Goal: Find specific page/section: Find specific page/section

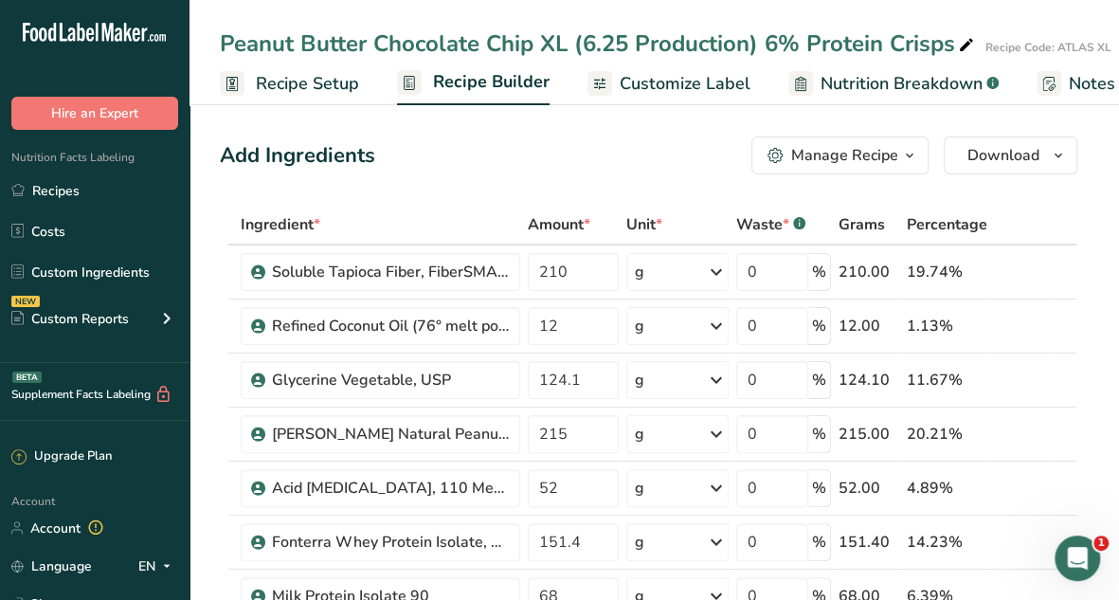
click at [64, 199] on link "Recipes" at bounding box center [95, 191] width 190 height 36
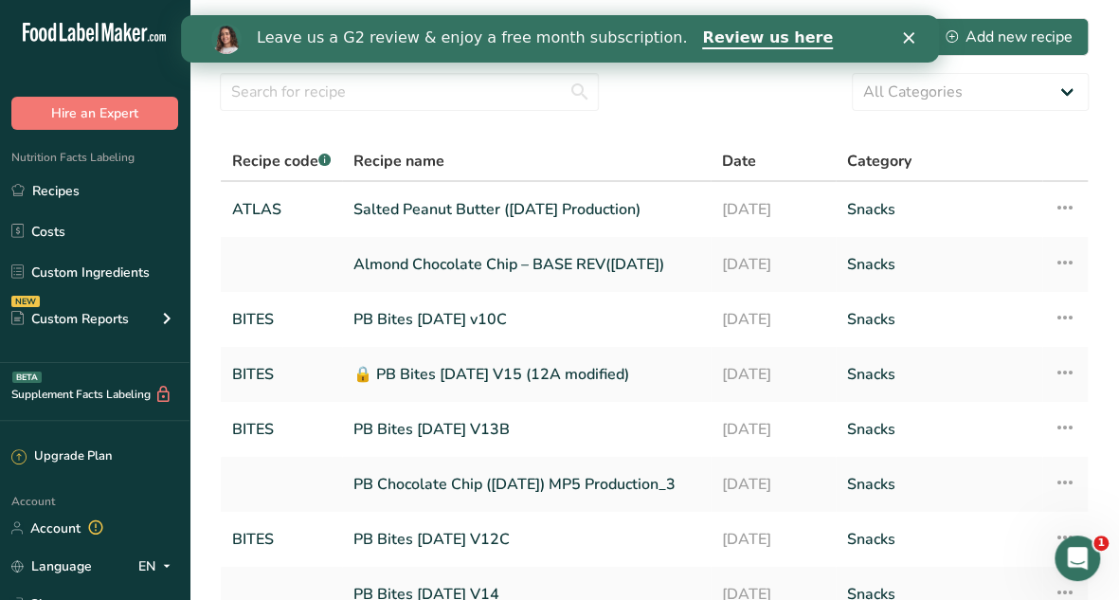
click at [500, 210] on link "Salted Peanut Butter ([DATE] Production)" at bounding box center [527, 210] width 346 height 40
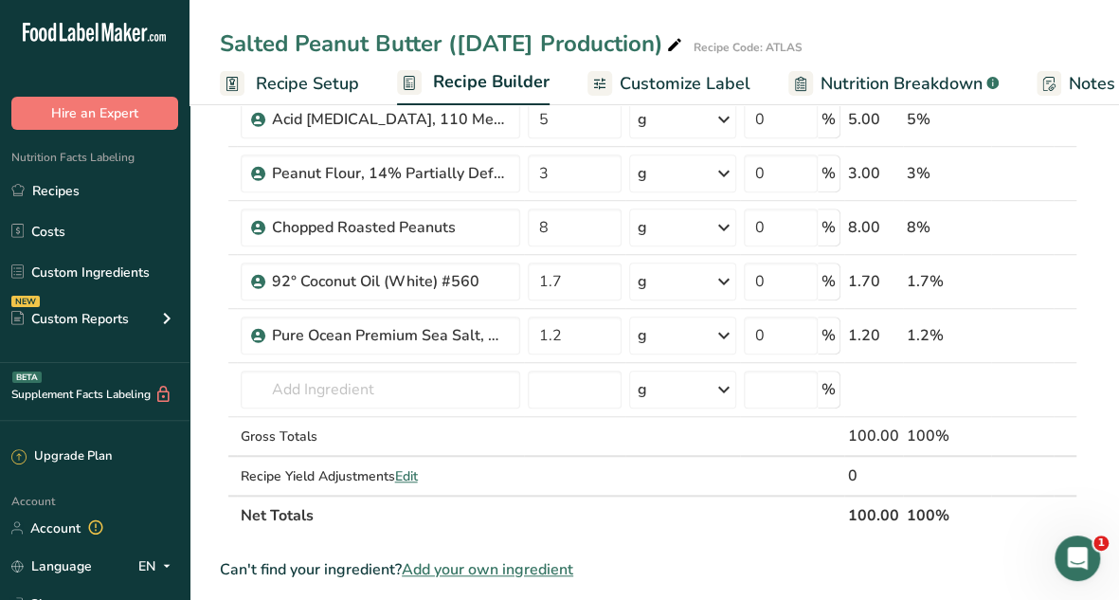
scroll to position [569, 0]
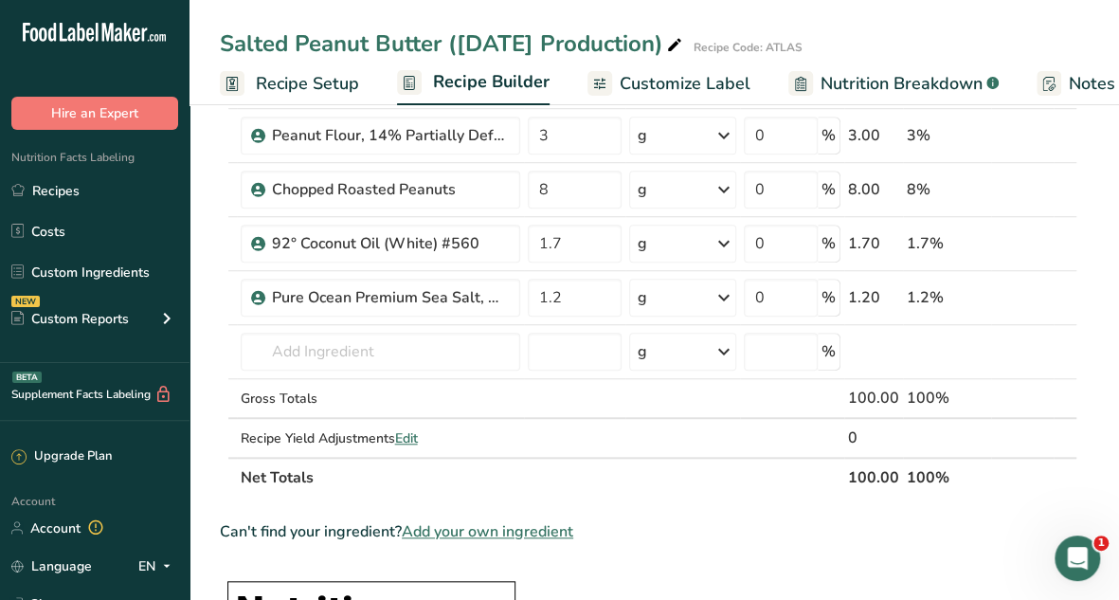
click at [66, 199] on link "Recipes" at bounding box center [95, 191] width 190 height 36
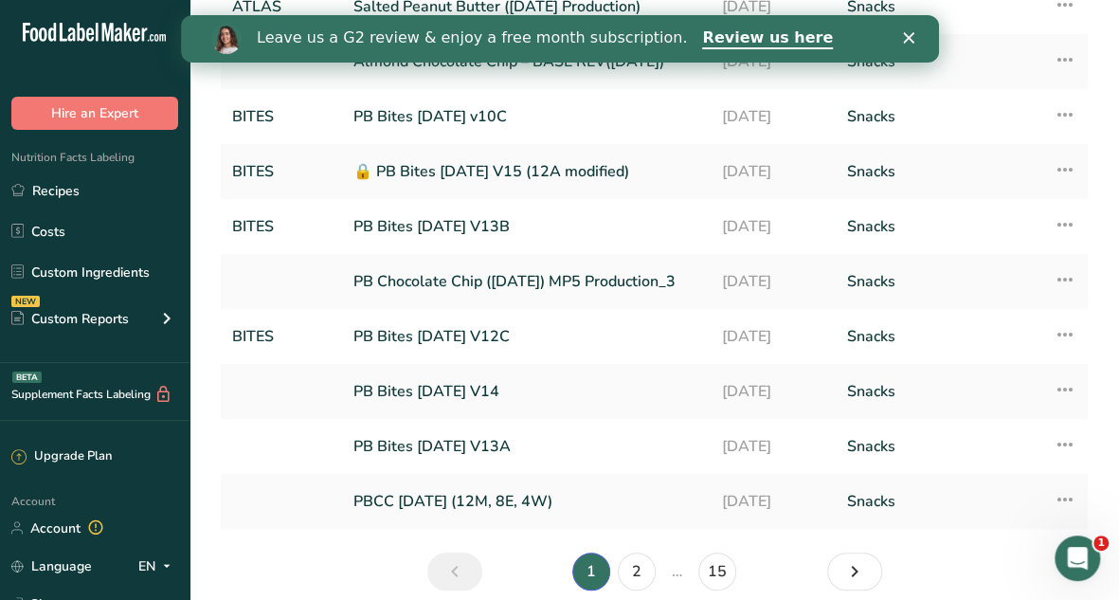
scroll to position [283, 0]
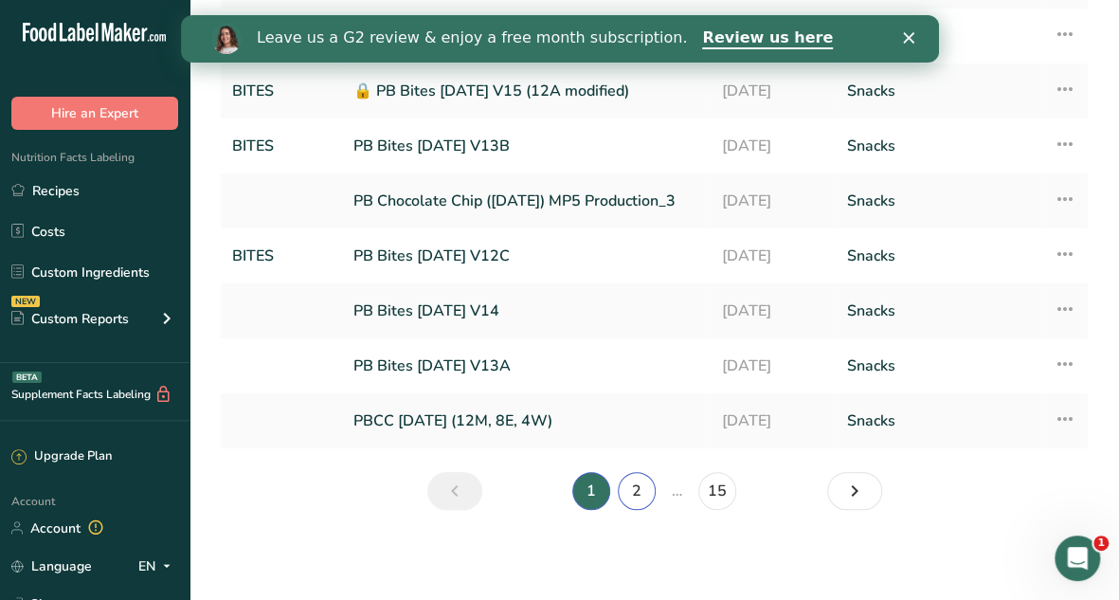
click at [631, 492] on link "2" at bounding box center [637, 491] width 38 height 38
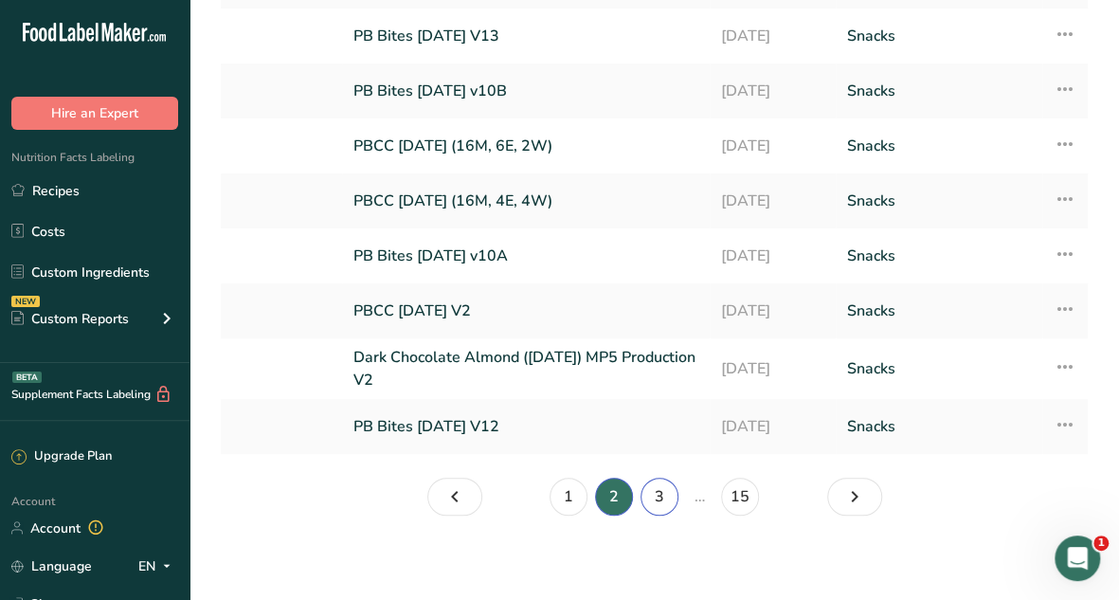
click at [663, 496] on link "3" at bounding box center [660, 497] width 38 height 38
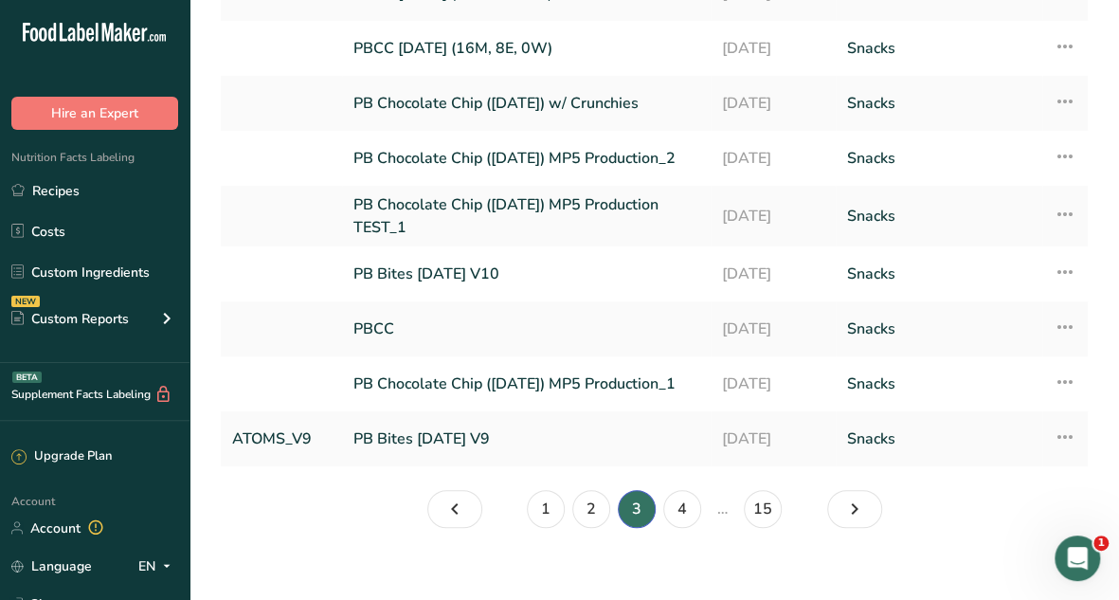
scroll to position [289, 0]
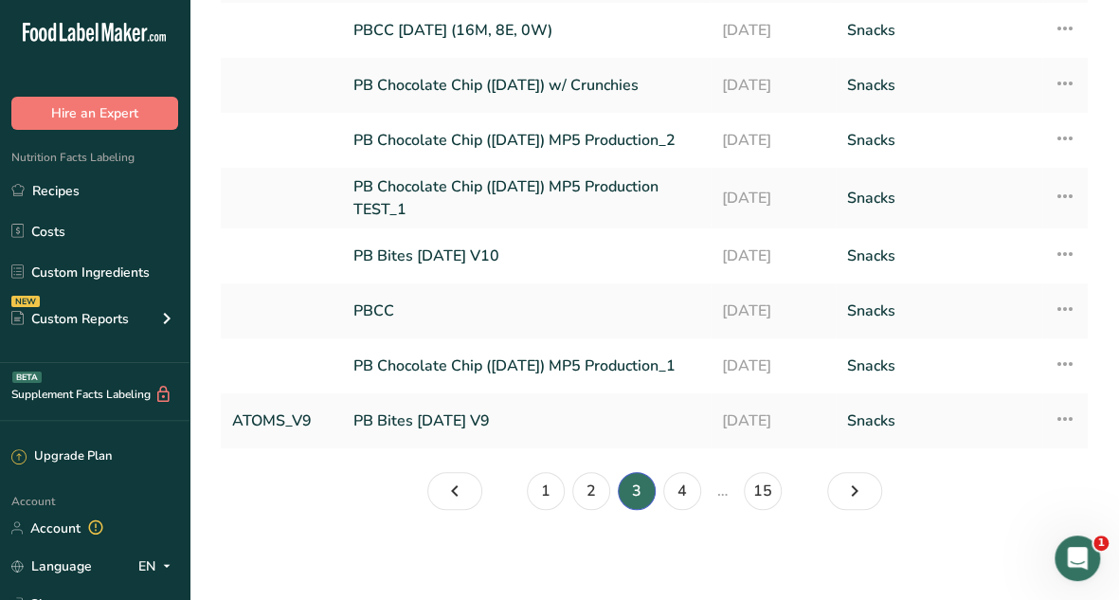
drag, startPoint x: 1130, startPoint y: 591, endPoint x: 9, endPoint y: 26, distance: 1254.7
click at [680, 485] on link "4" at bounding box center [682, 491] width 38 height 38
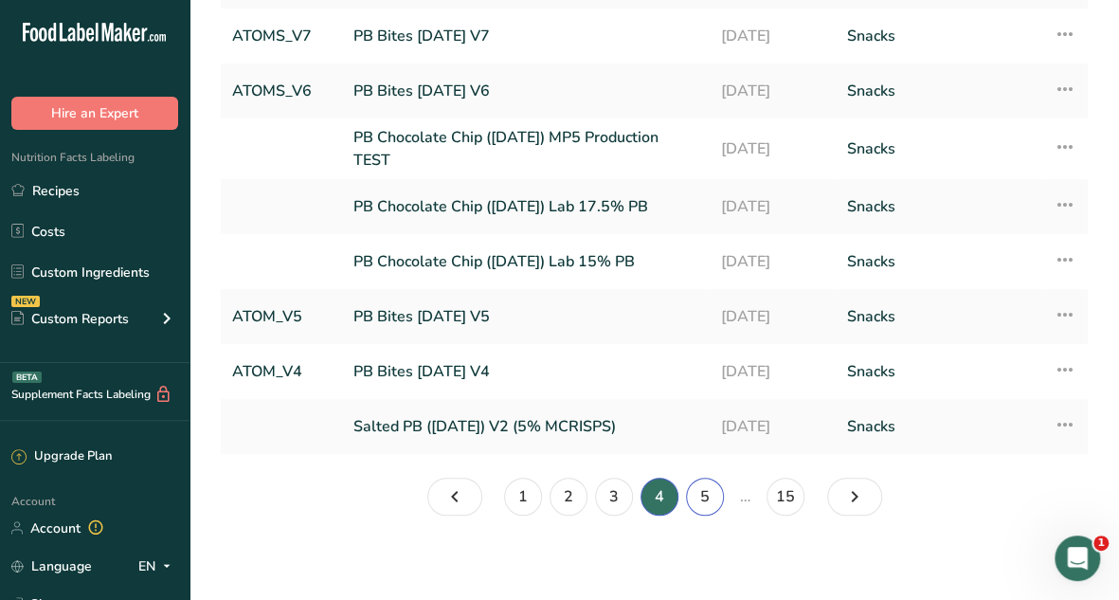
click at [705, 490] on link "5" at bounding box center [705, 497] width 38 height 38
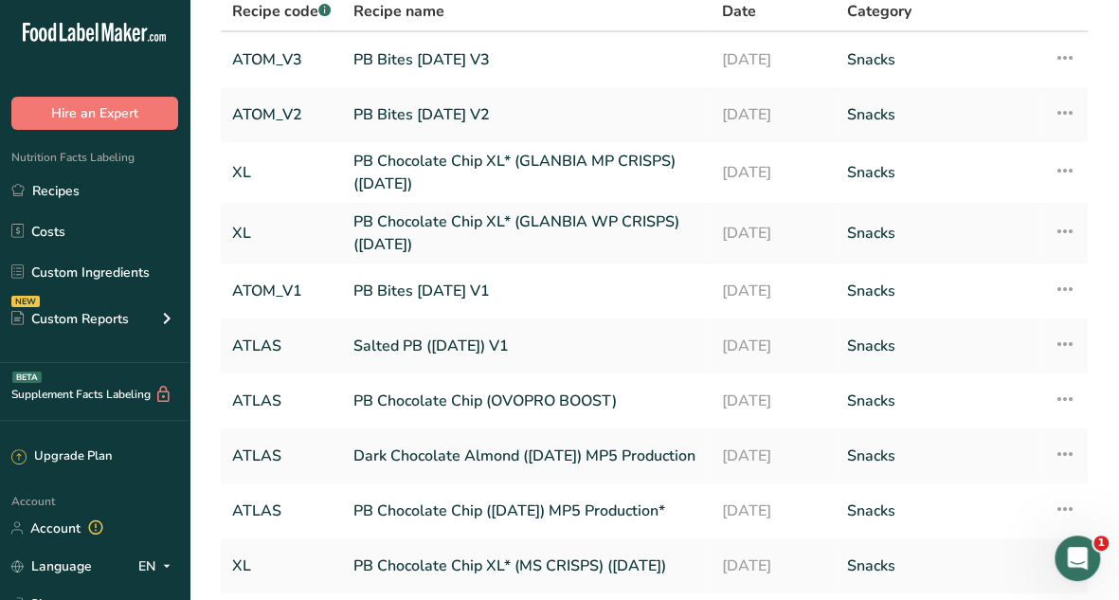
scroll to position [226, 0]
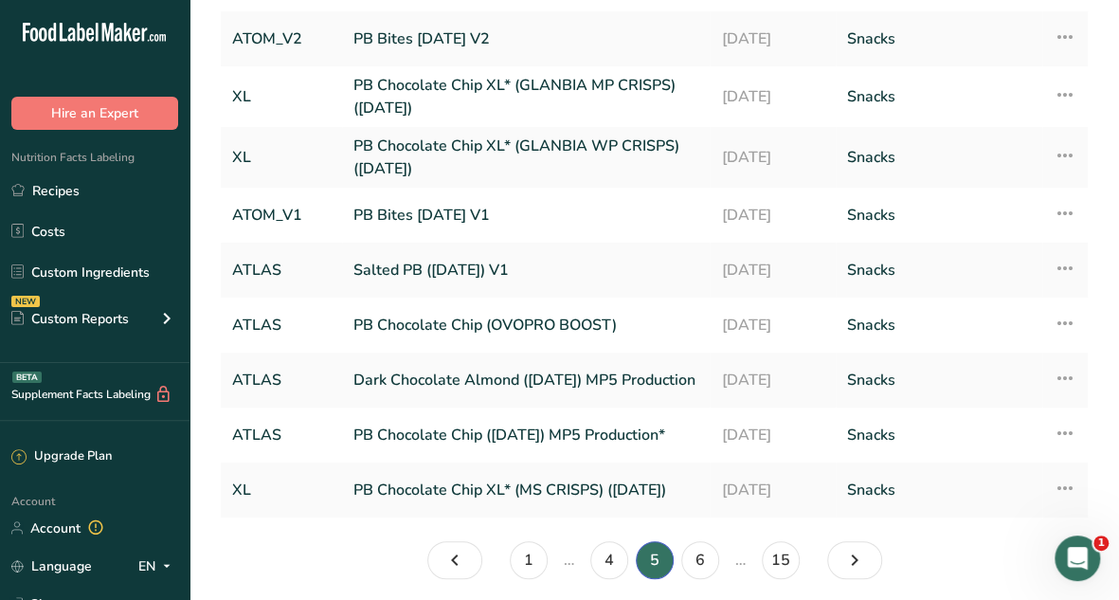
click at [448, 263] on link "Salted PB ([DATE]) V1" at bounding box center [526, 270] width 345 height 40
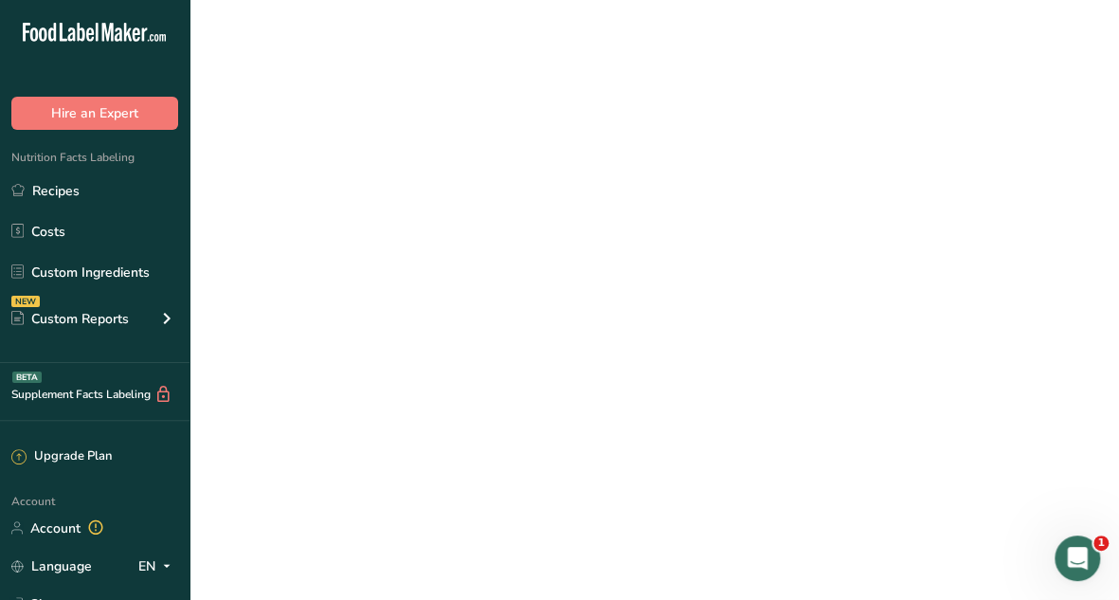
click at [448, 263] on link "Salted PB ([DATE]) V1" at bounding box center [526, 270] width 345 height 40
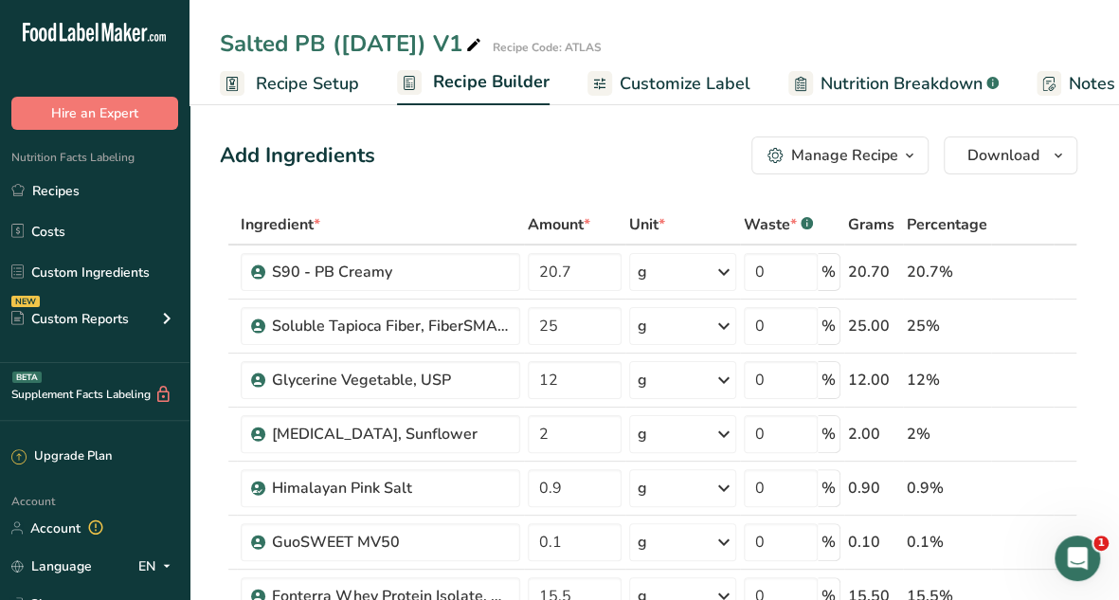
drag, startPoint x: 112, startPoint y: 198, endPoint x: 46, endPoint y: 170, distance: 71.3
click at [46, 170] on div "Nutrition Facts Labeling Recipes Costs Custom Ingredients NEW Custom Reports Me…" at bounding box center [95, 246] width 190 height 233
click at [52, 184] on link "Recipes" at bounding box center [95, 191] width 190 height 36
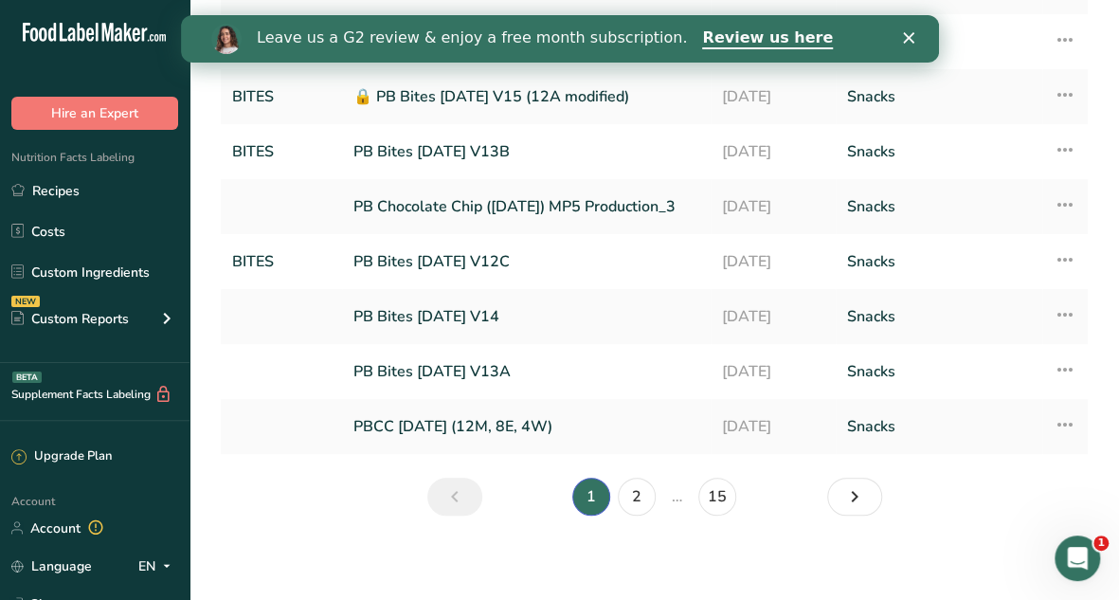
scroll to position [283, 0]
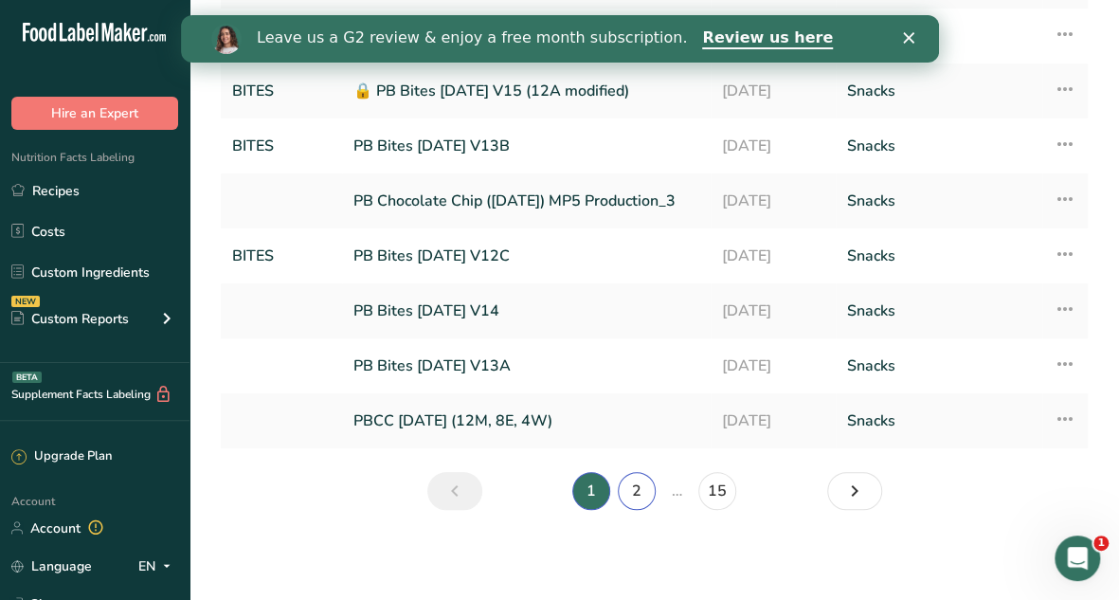
click at [641, 496] on link "2" at bounding box center [637, 491] width 38 height 38
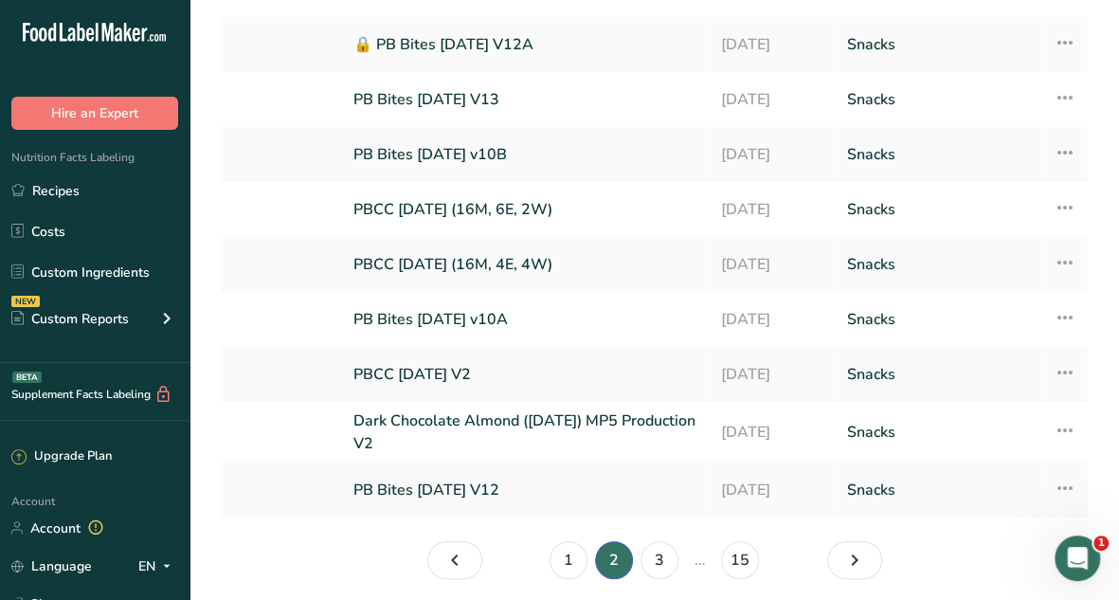
scroll to position [289, 0]
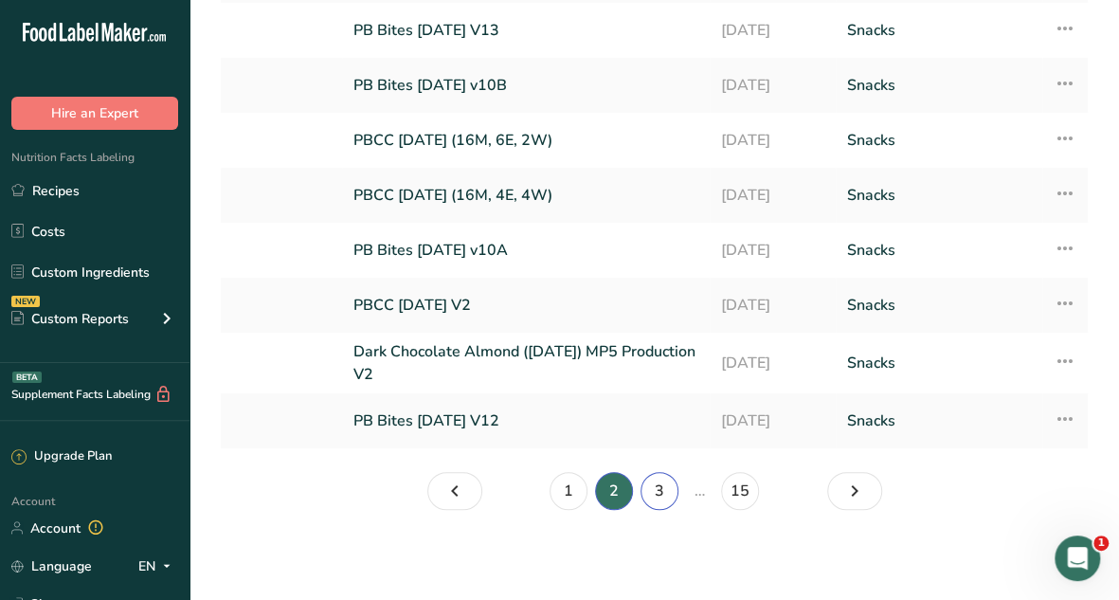
click at [660, 490] on link "3" at bounding box center [660, 491] width 38 height 38
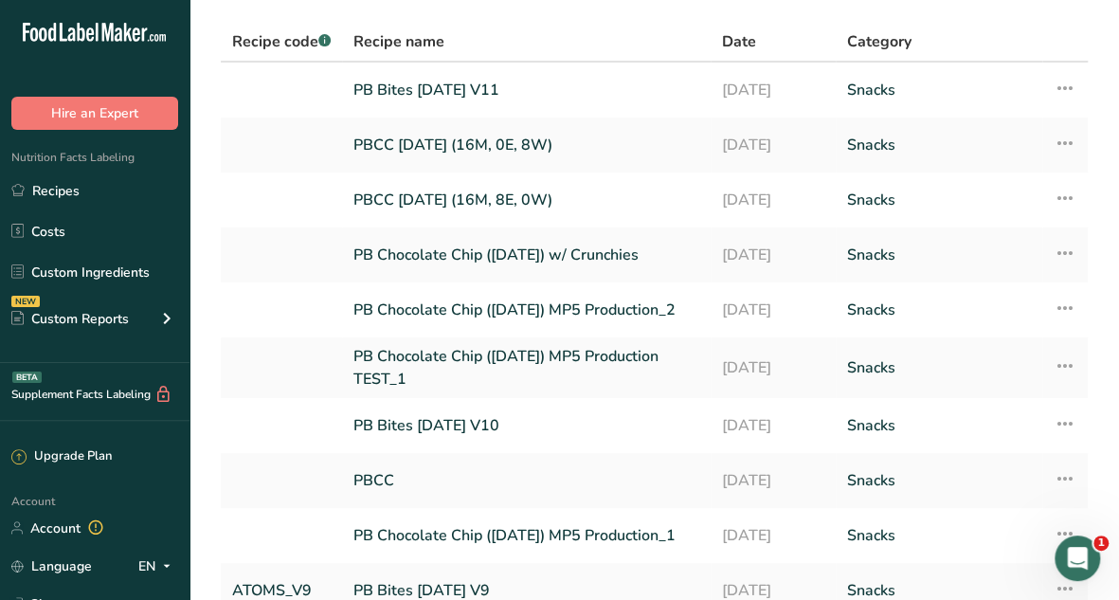
scroll to position [137, 0]
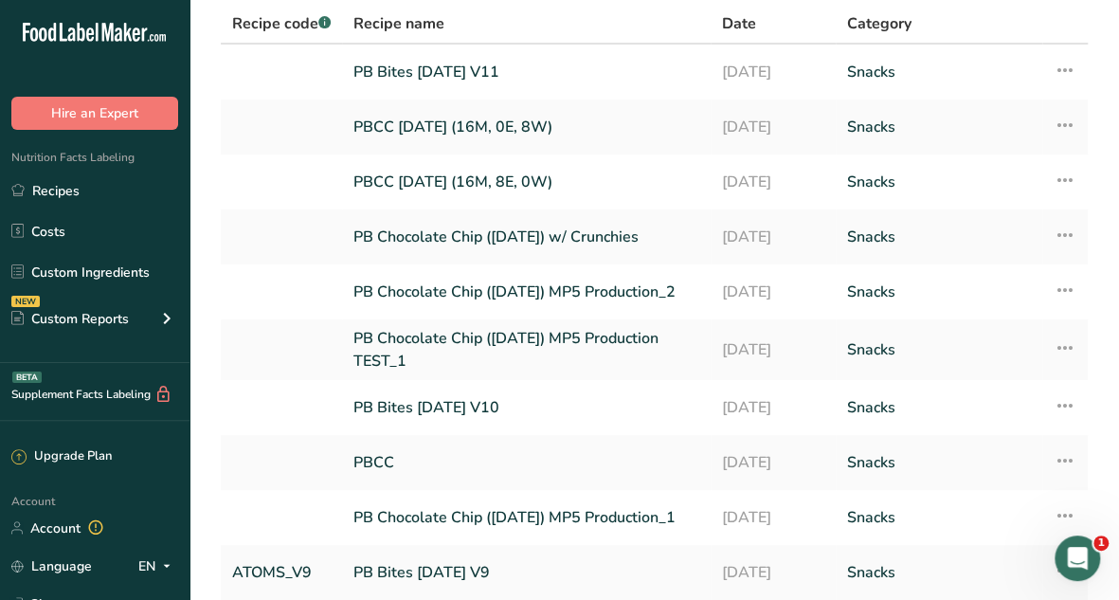
click at [521, 346] on link "PB Chocolate Chip ([DATE]) MP5 Production TEST_1" at bounding box center [527, 349] width 346 height 45
